Goal: Information Seeking & Learning: Find specific fact

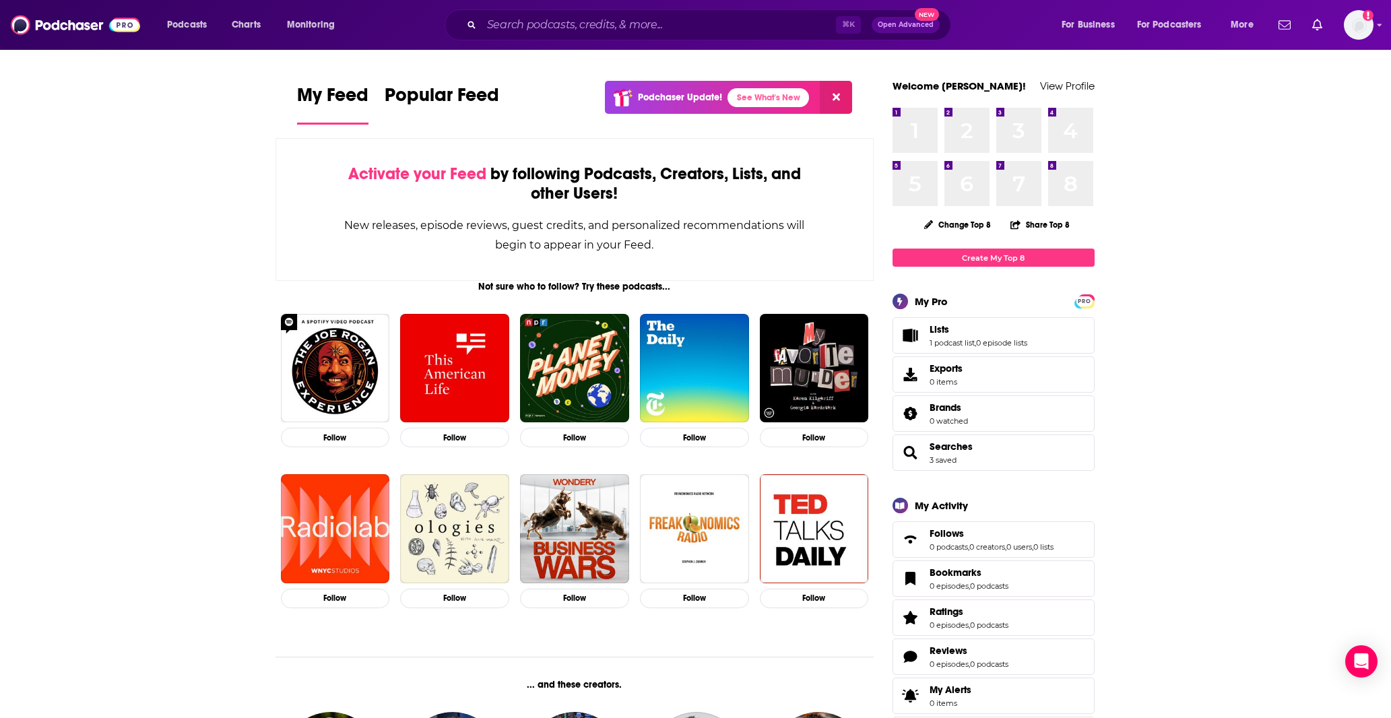
drag, startPoint x: 1194, startPoint y: 263, endPoint x: 1078, endPoint y: 199, distance: 133.3
click at [572, 32] on input "Search podcasts, credits, & more..." at bounding box center [659, 25] width 354 height 22
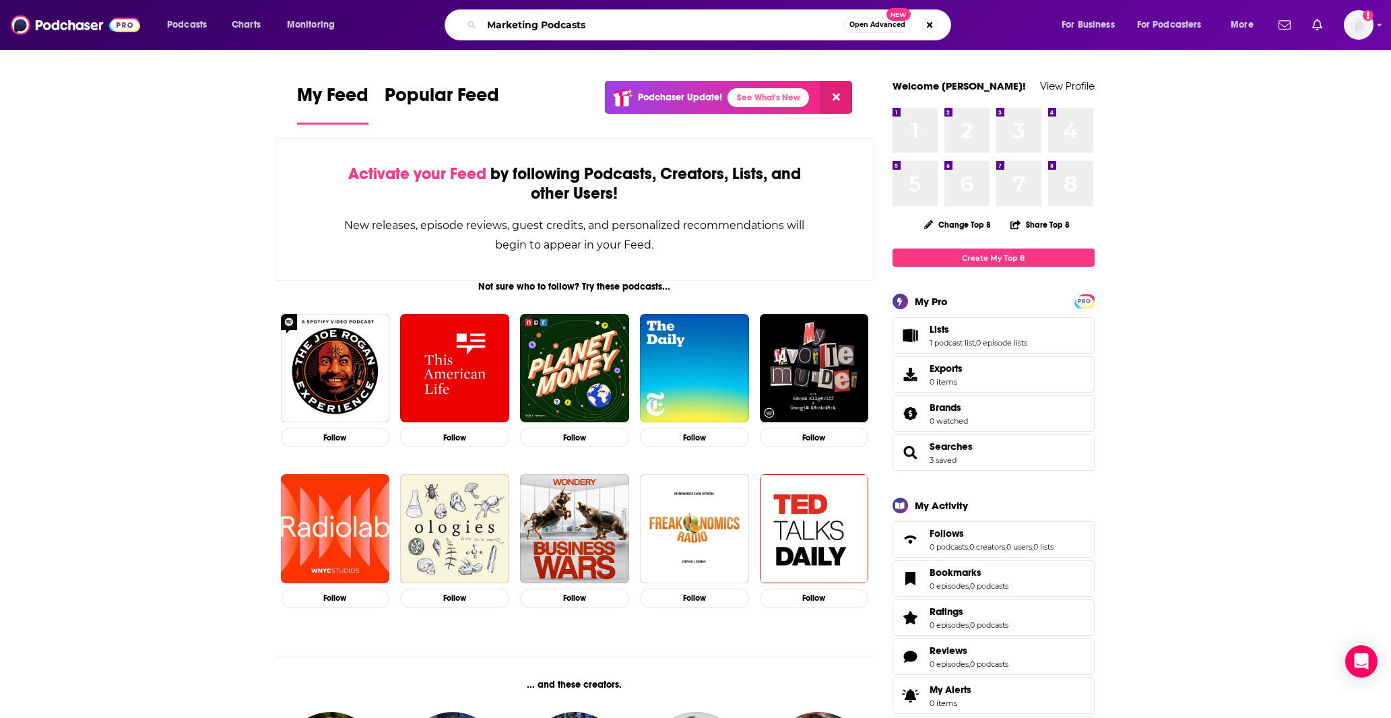
type input "Marketing Podcasts"
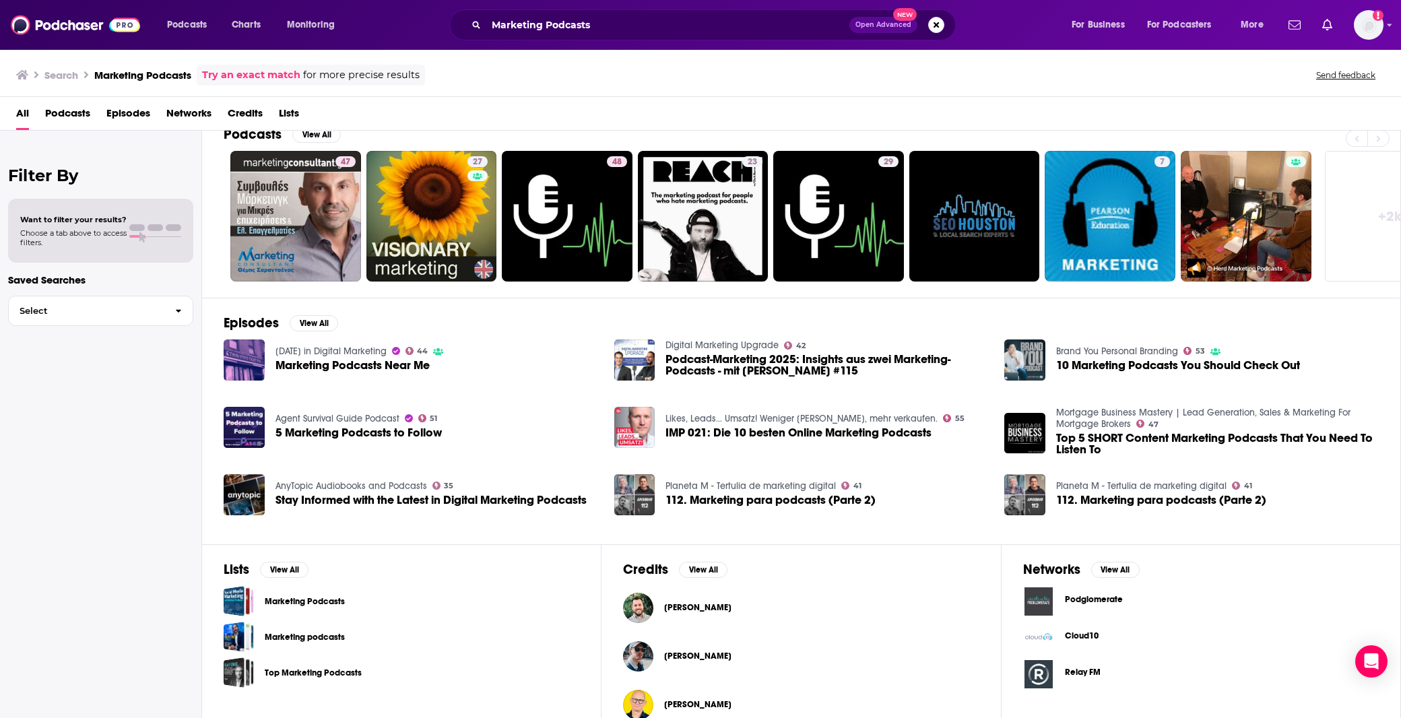
scroll to position [43, 0]
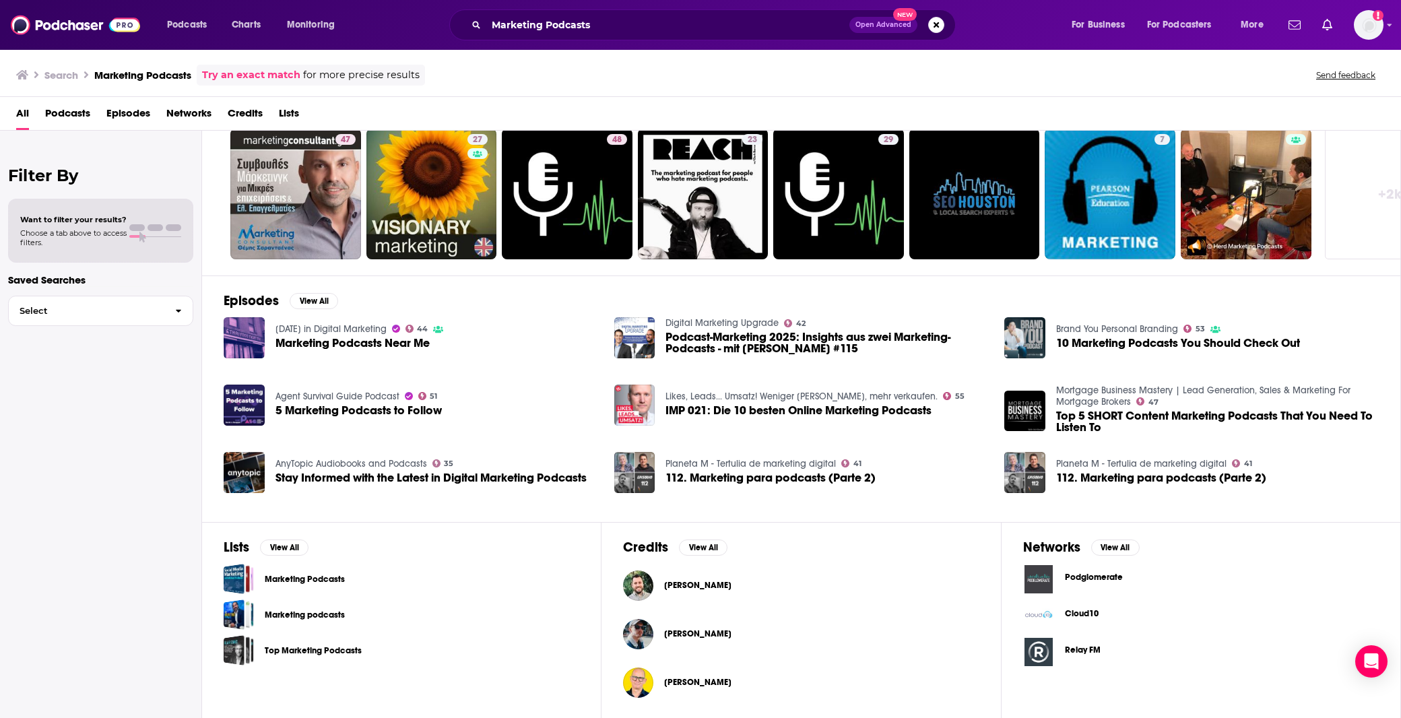
click at [313, 581] on link "Marketing Podcasts" at bounding box center [305, 579] width 80 height 15
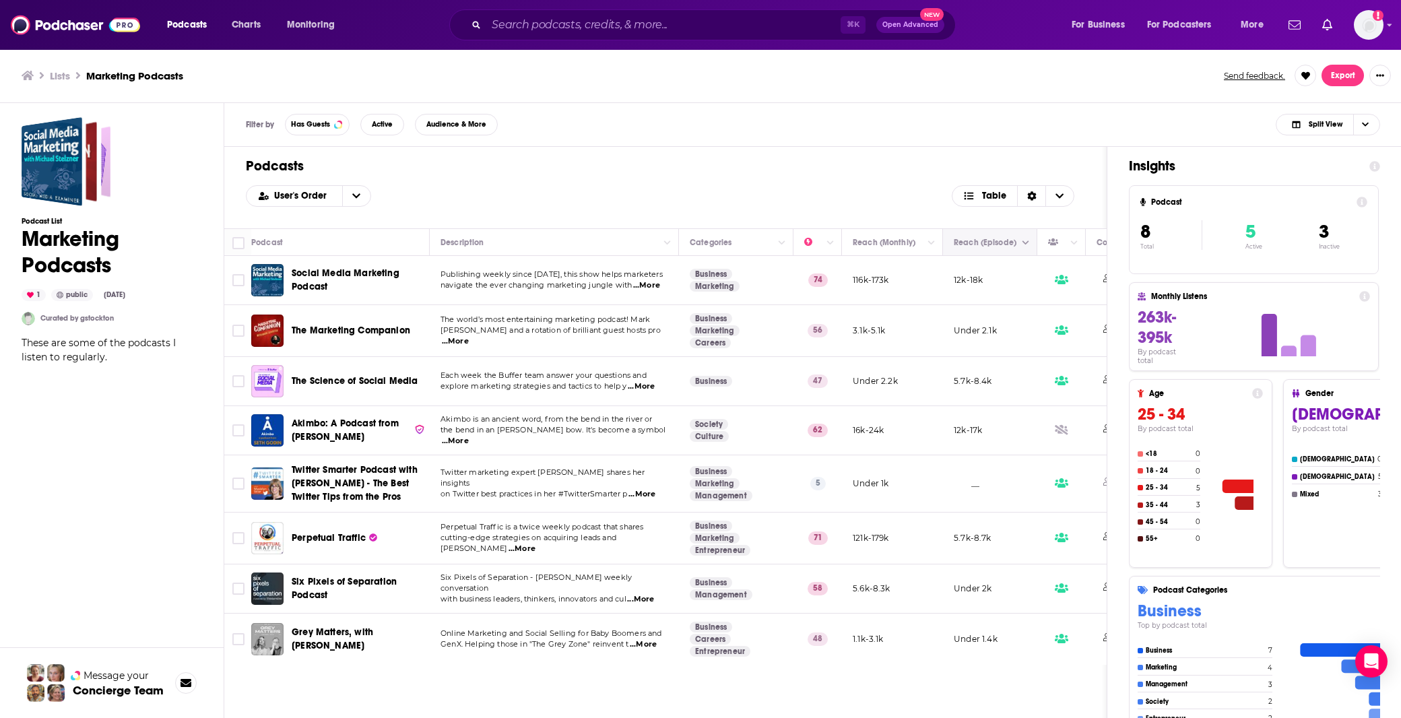
click at [994, 244] on icon "Move" at bounding box center [989, 242] width 16 height 16
click at [878, 245] on button "Move" at bounding box center [891, 242] width 79 height 16
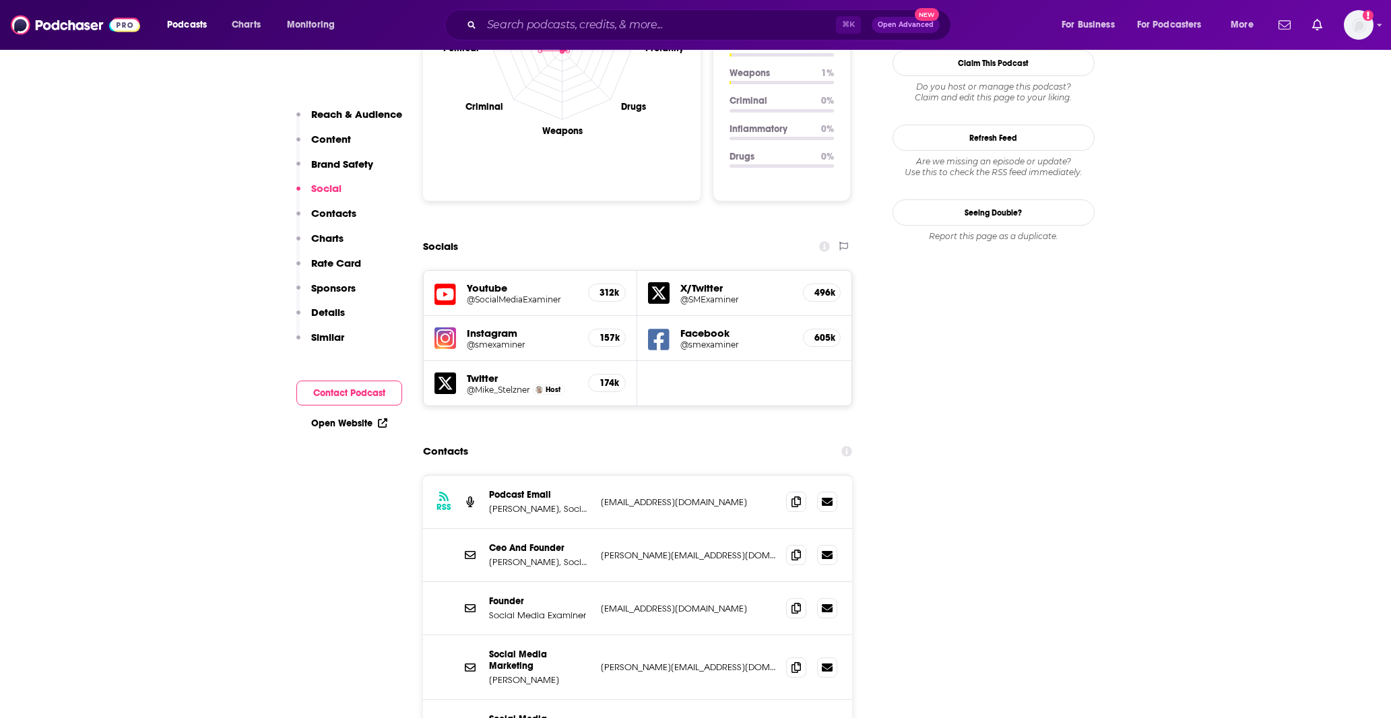
scroll to position [1491, 0]
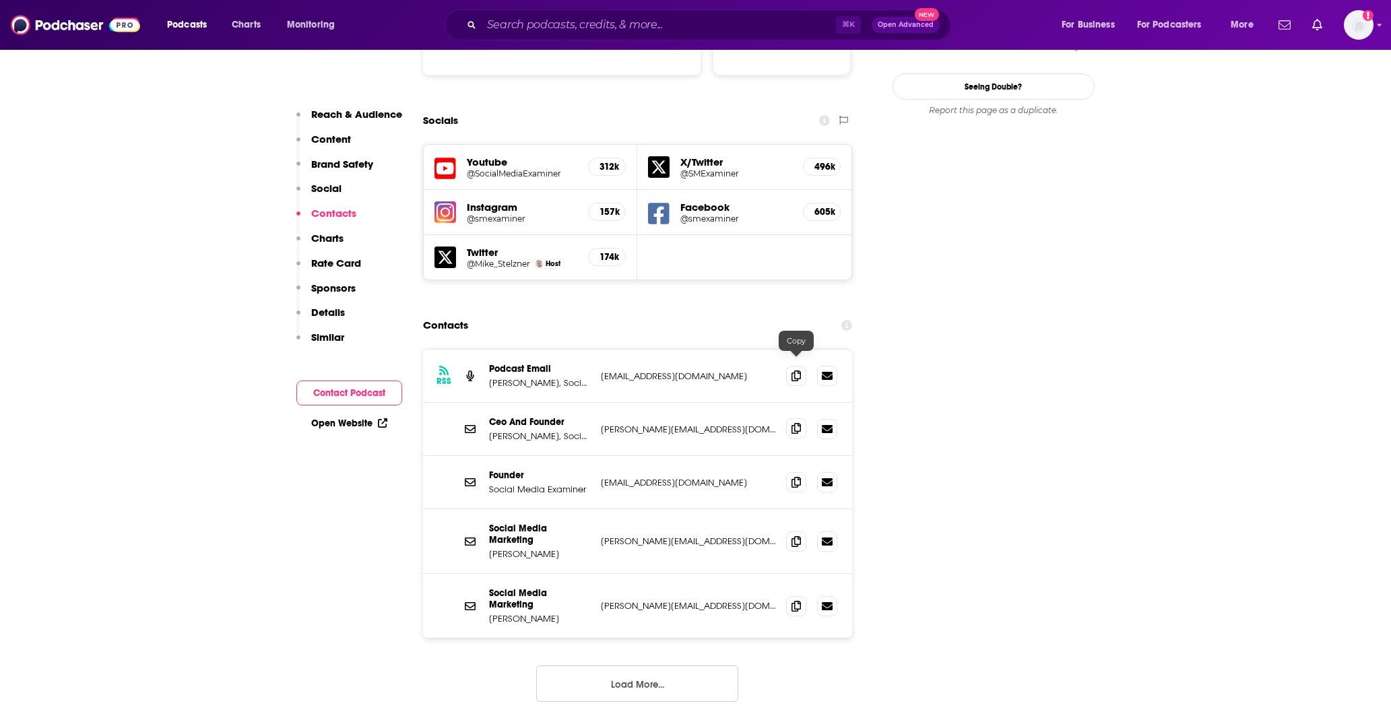
click at [796, 423] on icon at bounding box center [796, 428] width 9 height 11
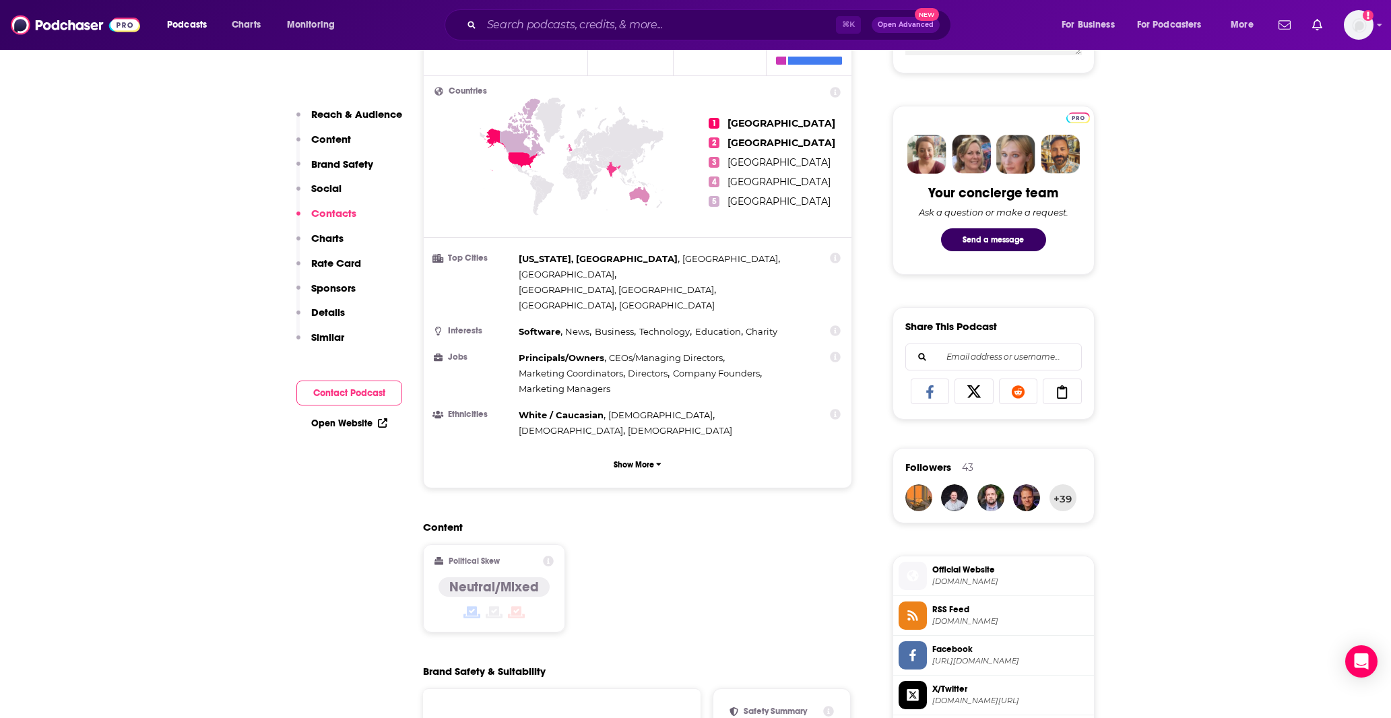
scroll to position [0, 0]
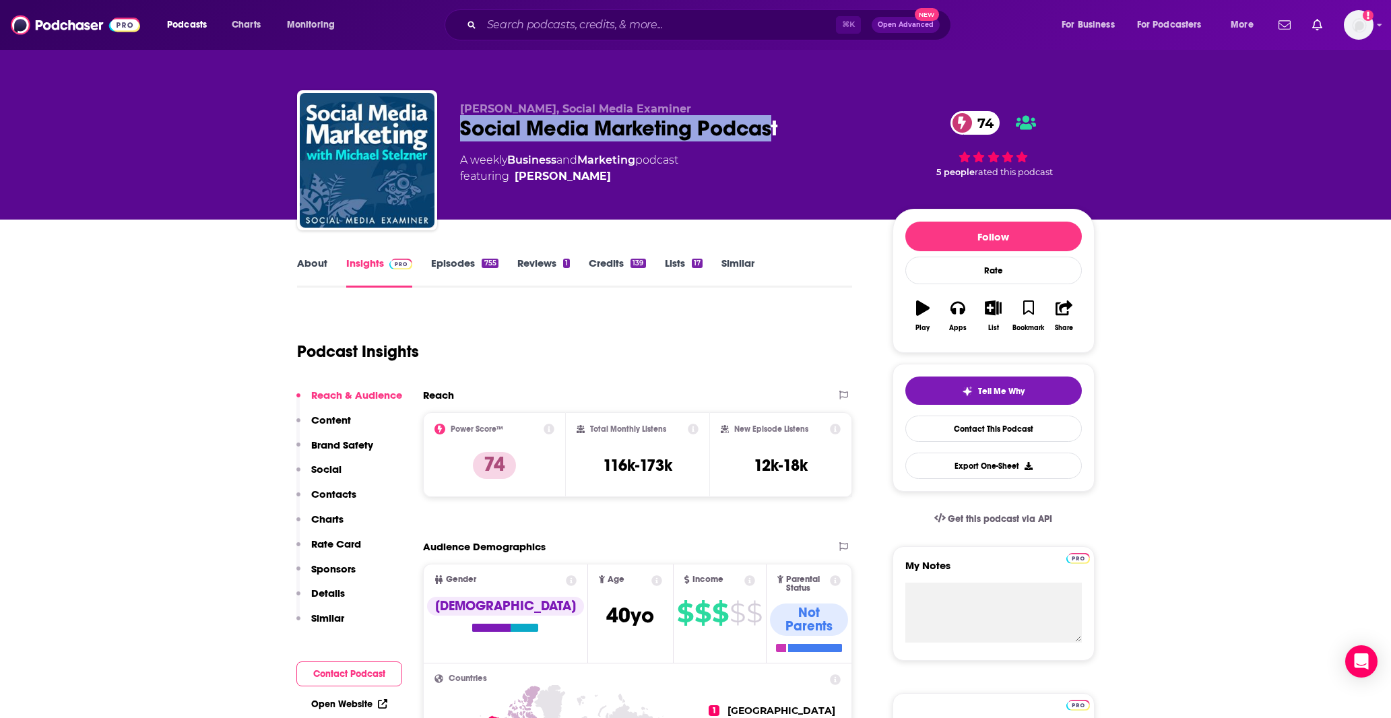
drag, startPoint x: 772, startPoint y: 128, endPoint x: 453, endPoint y: 139, distance: 319.5
click at [453, 139] on div "Michael Stelzner, Social Media Examiner Social Media Marketing Podcast 74 A wee…" at bounding box center [696, 163] width 798 height 146
click at [454, 139] on div "Michael Stelzner, Social Media Examiner Social Media Marketing Podcast 74 A wee…" at bounding box center [696, 163] width 798 height 146
drag, startPoint x: 528, startPoint y: 131, endPoint x: 796, endPoint y: 97, distance: 270.3
click at [784, 120] on div "Michael Stelzner, Social Media Examiner Social Media Marketing Podcast 74 A wee…" at bounding box center [696, 163] width 798 height 146
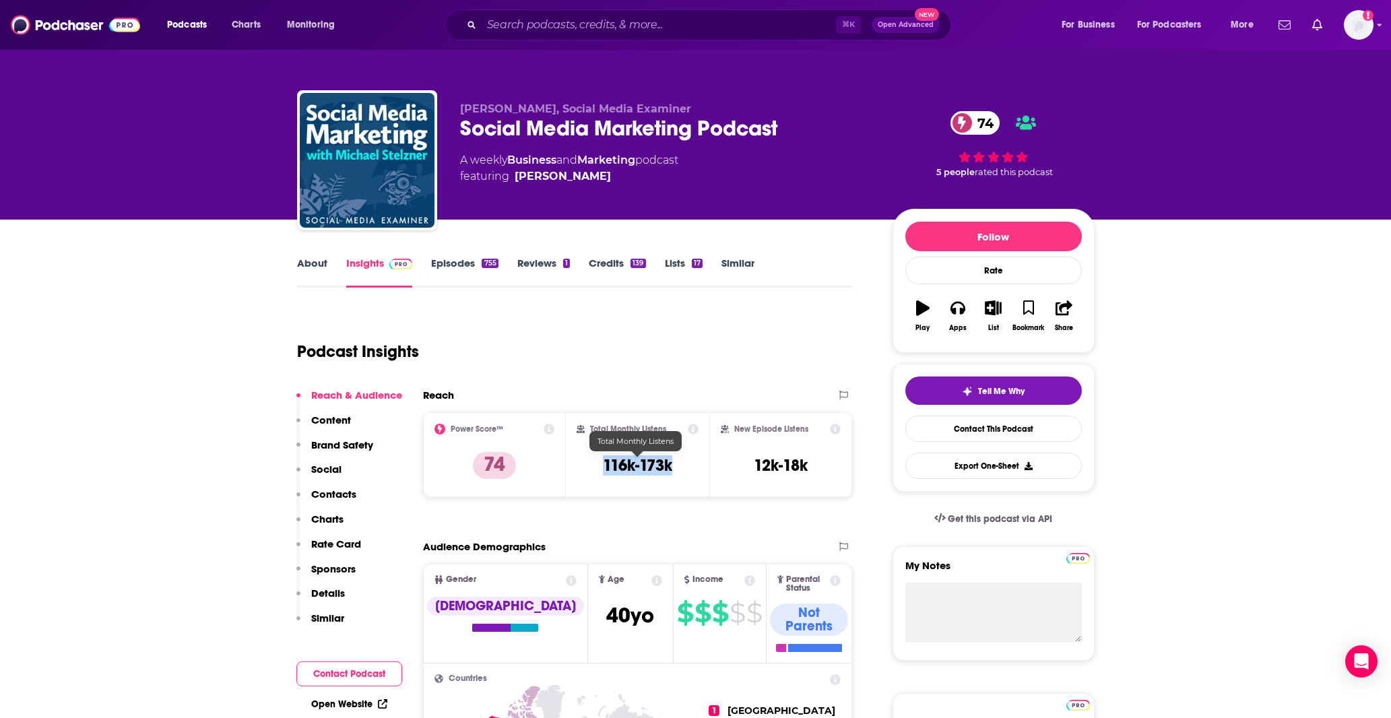
drag, startPoint x: 683, startPoint y: 471, endPoint x: 604, endPoint y: 465, distance: 79.7
click at [604, 465] on div "Total Monthly Listens 116k-173k" at bounding box center [638, 455] width 122 height 62
copy h3 "116k-173k"
